Goal: Contribute content

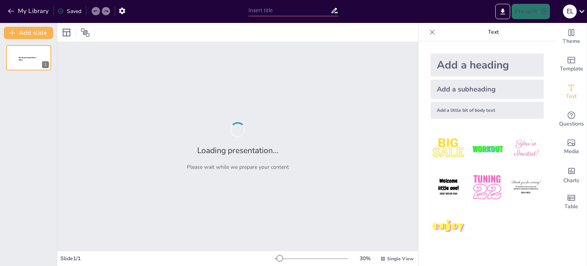
type input "Lineamientos para la Evaluación Diagnóstica Socioemocional en el Sistema Educat…"
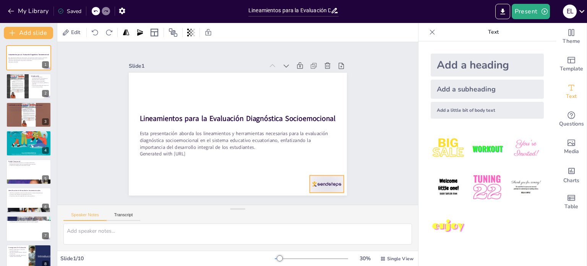
click at [324, 189] on div at bounding box center [312, 201] width 37 height 24
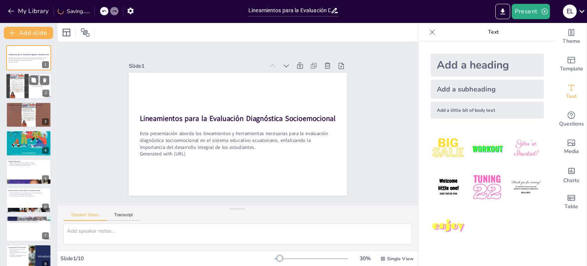
click at [19, 82] on div at bounding box center [17, 86] width 46 height 26
type textarea "La evaluación diagnóstica socioemocional permite a los educadores identificar l…"
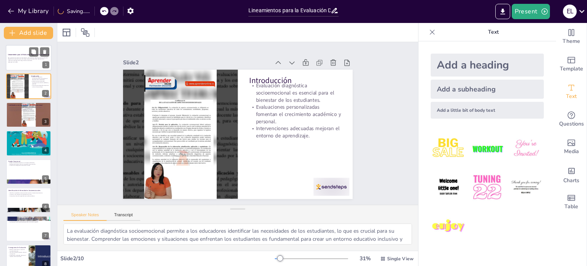
click at [34, 64] on div at bounding box center [29, 58] width 46 height 26
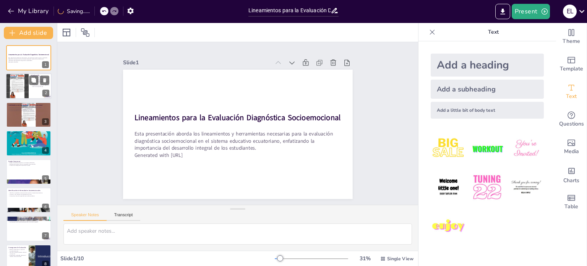
click at [25, 85] on div at bounding box center [17, 86] width 46 height 26
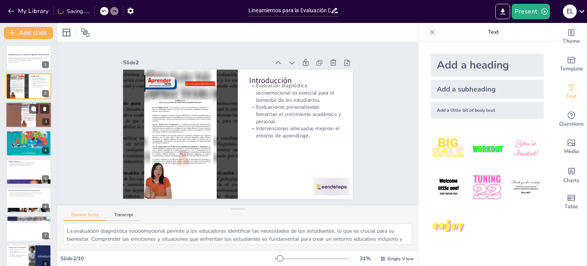
click at [22, 113] on div at bounding box center [29, 115] width 46 height 26
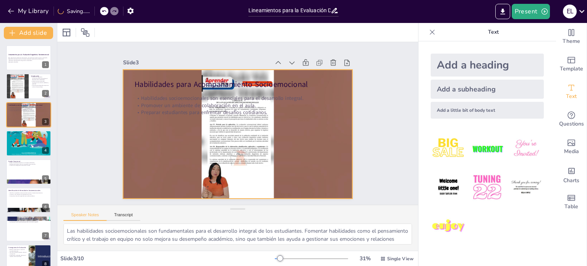
click at [313, 148] on div at bounding box center [233, 133] width 262 height 211
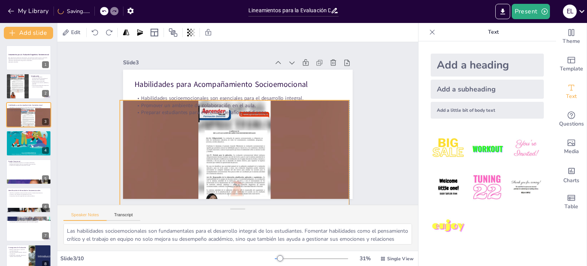
drag, startPoint x: 224, startPoint y: 144, endPoint x: 218, endPoint y: 211, distance: 67.2
click at [218, 211] on div "Slide 1 Lineamientos para la Evaluación Diagnóstica Socioemocional Esta present…" at bounding box center [237, 146] width 361 height 208
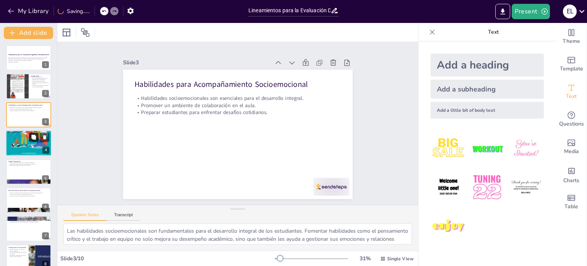
click at [34, 141] on button at bounding box center [33, 137] width 9 height 9
type textarea "Un entorno familiar positivo es esencial para el desarrollo emocional de los es…"
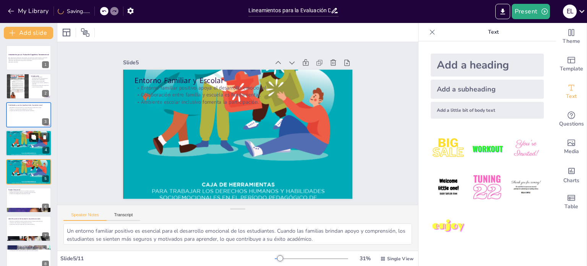
scroll to position [19, 0]
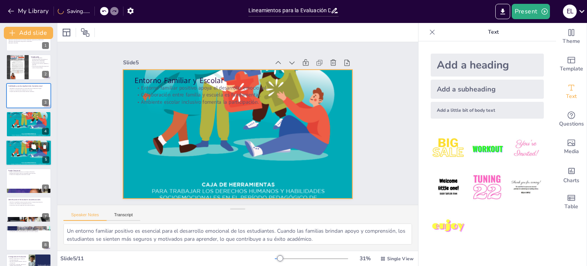
click at [23, 153] on div at bounding box center [29, 152] width 46 height 61
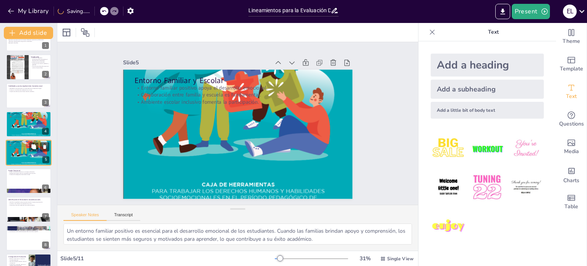
click at [11, 153] on div at bounding box center [29, 152] width 46 height 61
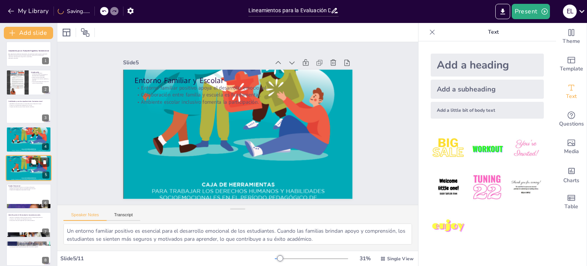
scroll to position [0, 0]
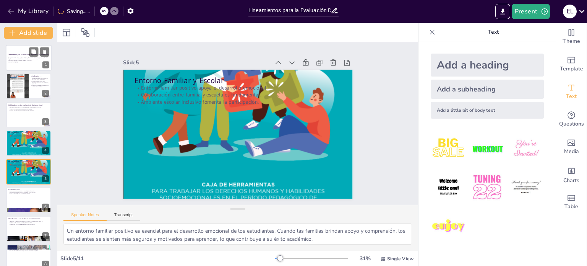
click at [24, 65] on div at bounding box center [29, 58] width 46 height 26
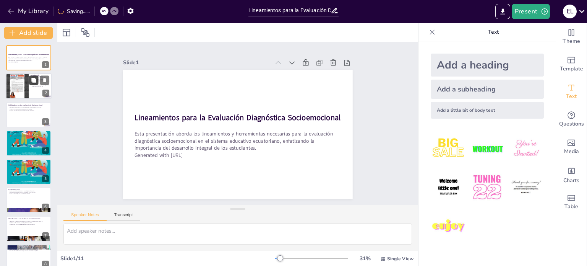
click at [29, 83] on div at bounding box center [39, 80] width 20 height 9
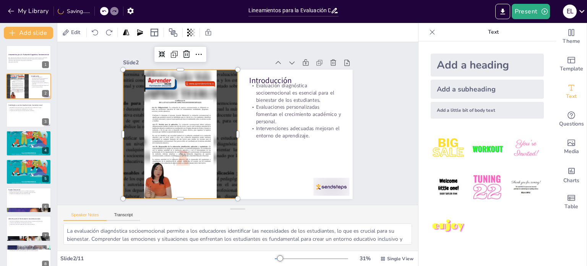
click at [205, 135] on div at bounding box center [270, 171] width 211 height 262
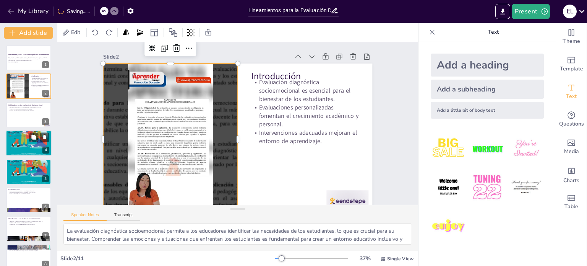
click at [26, 146] on div at bounding box center [29, 142] width 46 height 61
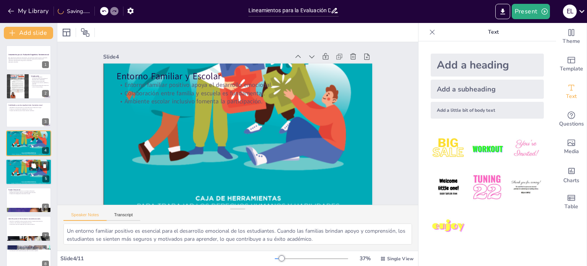
click at [20, 169] on div at bounding box center [29, 171] width 46 height 61
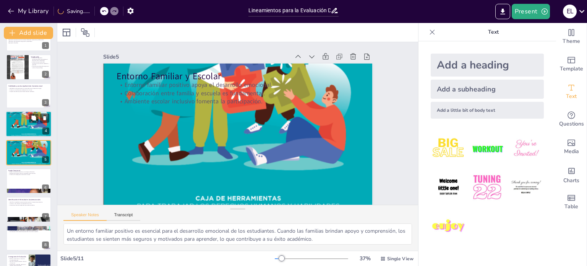
click at [24, 131] on div at bounding box center [29, 123] width 46 height 61
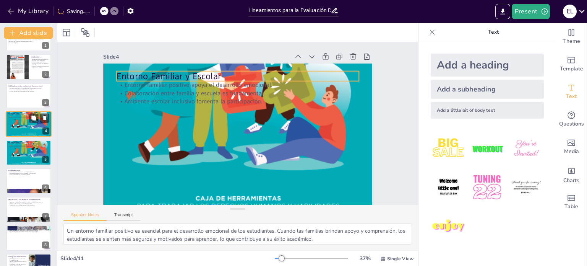
scroll to position [0, 0]
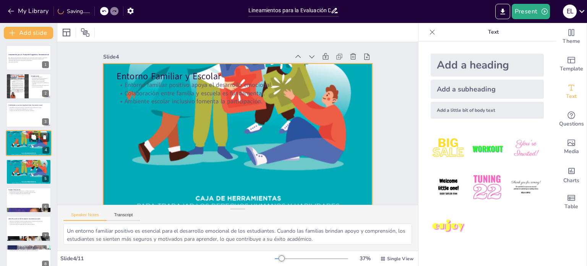
click at [22, 149] on div at bounding box center [29, 142] width 46 height 61
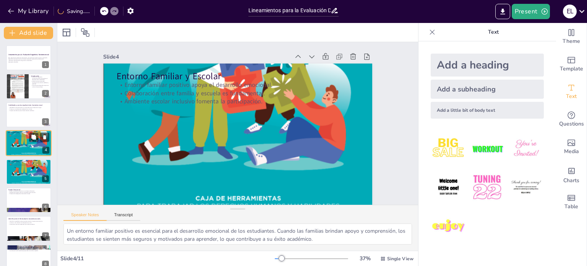
scroll to position [16, 0]
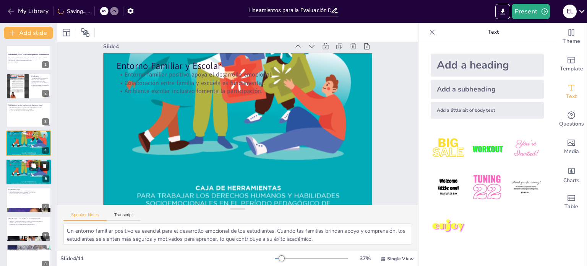
click at [46, 163] on icon at bounding box center [44, 165] width 5 height 5
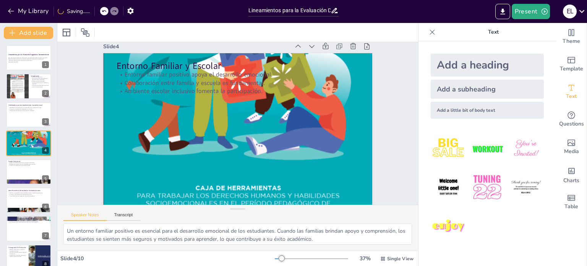
click at [5, 172] on div "Lineamientos para la Evaluación Diagnóstica Socioemocional Esta presentación ab…" at bounding box center [28, 185] width 57 height 281
click at [14, 172] on div at bounding box center [29, 172] width 46 height 26
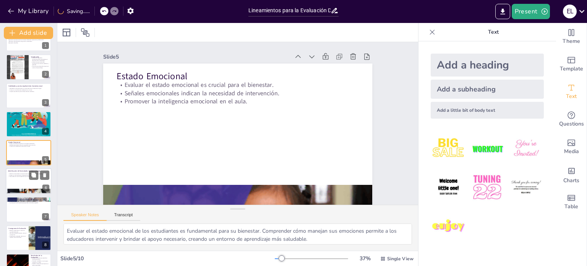
click at [19, 183] on div at bounding box center [29, 181] width 46 height 26
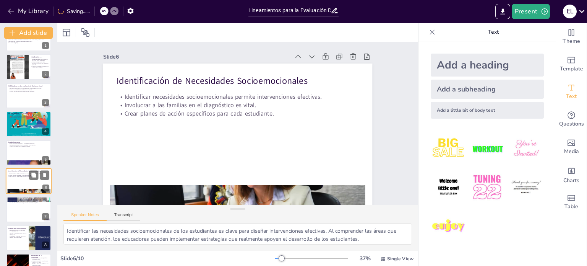
scroll to position [47, 0]
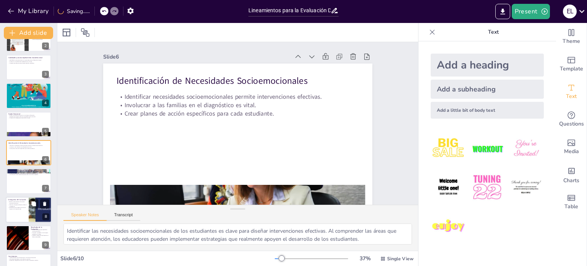
click at [9, 208] on p "Planificación anticipada maximiza el impacto de intervenciones." at bounding box center [17, 208] width 18 height 3
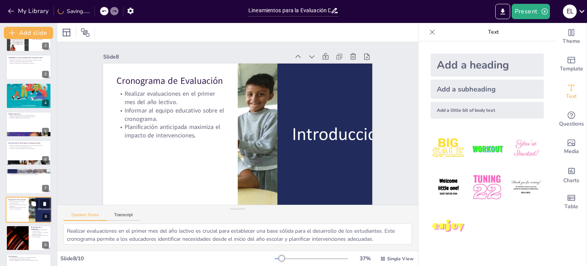
scroll to position [67, 0]
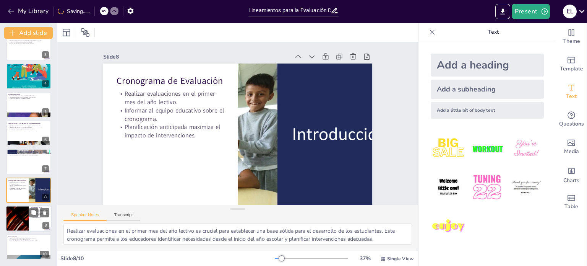
click at [13, 222] on div at bounding box center [17, 218] width 46 height 26
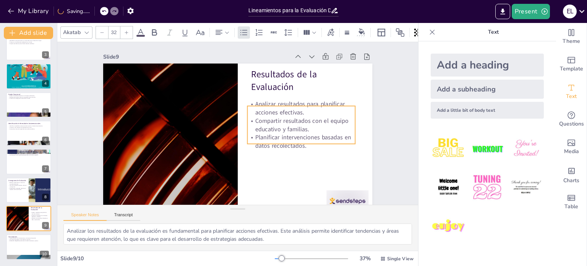
drag, startPoint x: 274, startPoint y: 115, endPoint x: 270, endPoint y: 130, distance: 15.8
click at [270, 130] on p "Compartir resultados con el equipo educativo y familias." at bounding box center [299, 138] width 109 height 39
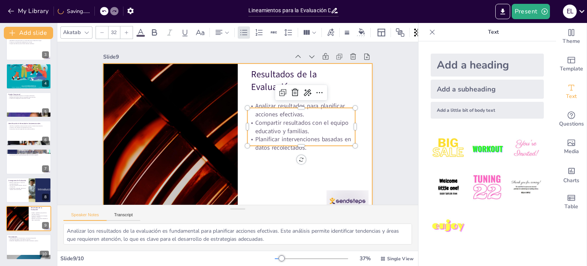
click at [275, 159] on div at bounding box center [229, 137] width 309 height 266
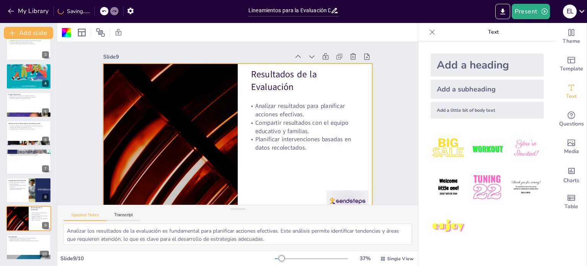
scroll to position [67, 0]
click at [15, 245] on div at bounding box center [29, 247] width 46 height 26
type textarea "La implementación de lineamientos para la evaluación diagnóstica socioemocional…"
